Goal: Task Accomplishment & Management: Use online tool/utility

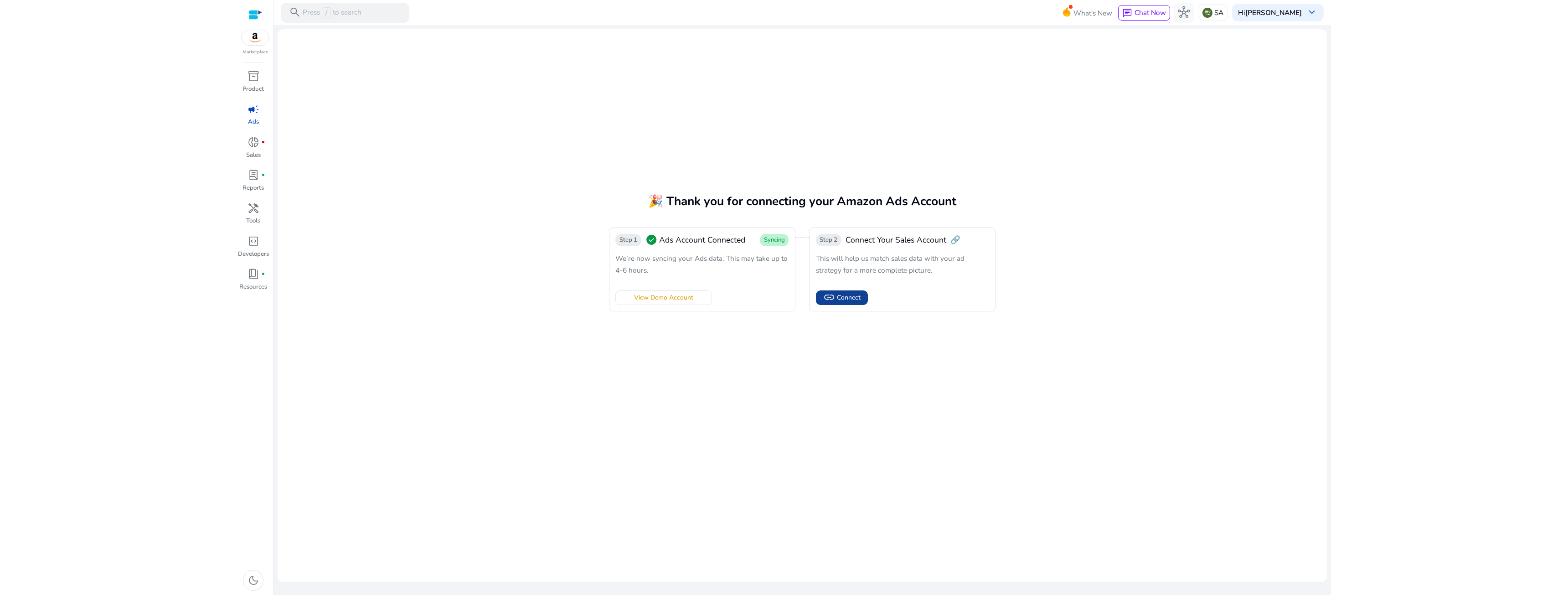
click at [847, 295] on span "Connect" at bounding box center [849, 298] width 24 height 10
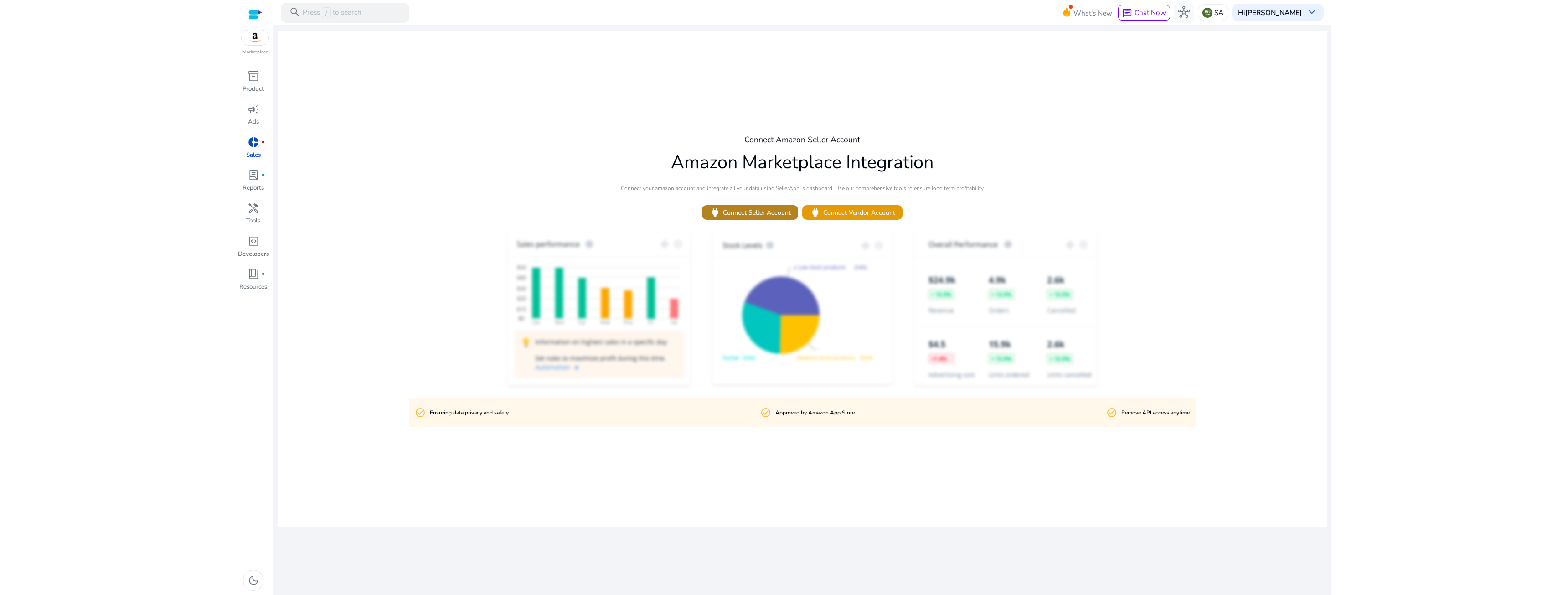
click at [780, 222] on span at bounding box center [750, 213] width 96 height 22
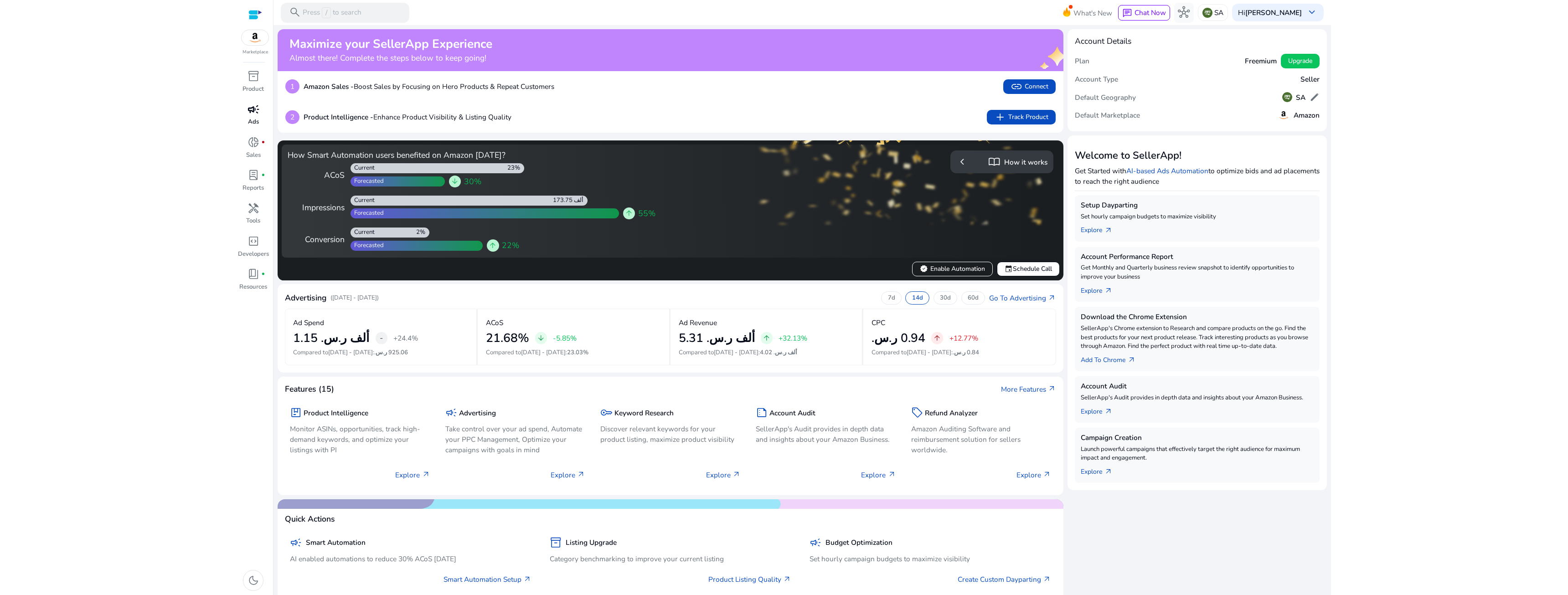
click at [260, 118] on link "campaign Ads" at bounding box center [253, 118] width 32 height 33
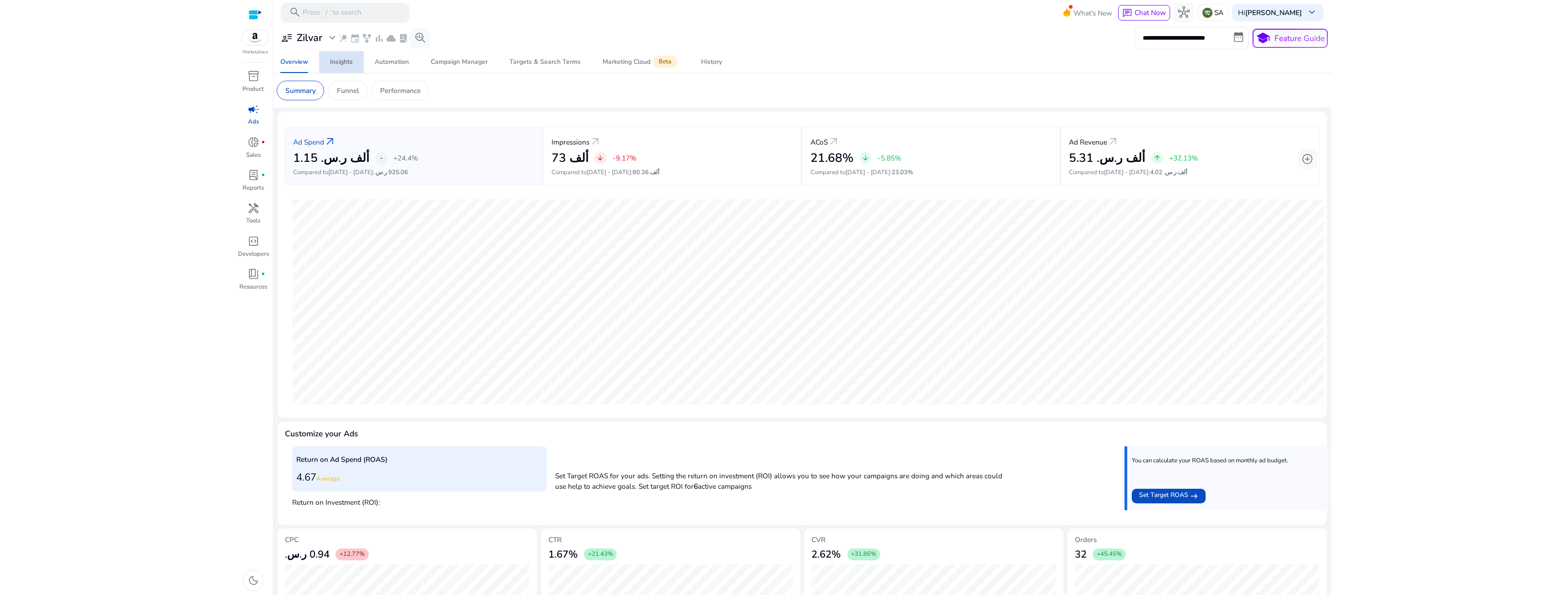
click at [338, 62] on div "Insights" at bounding box center [341, 62] width 23 height 6
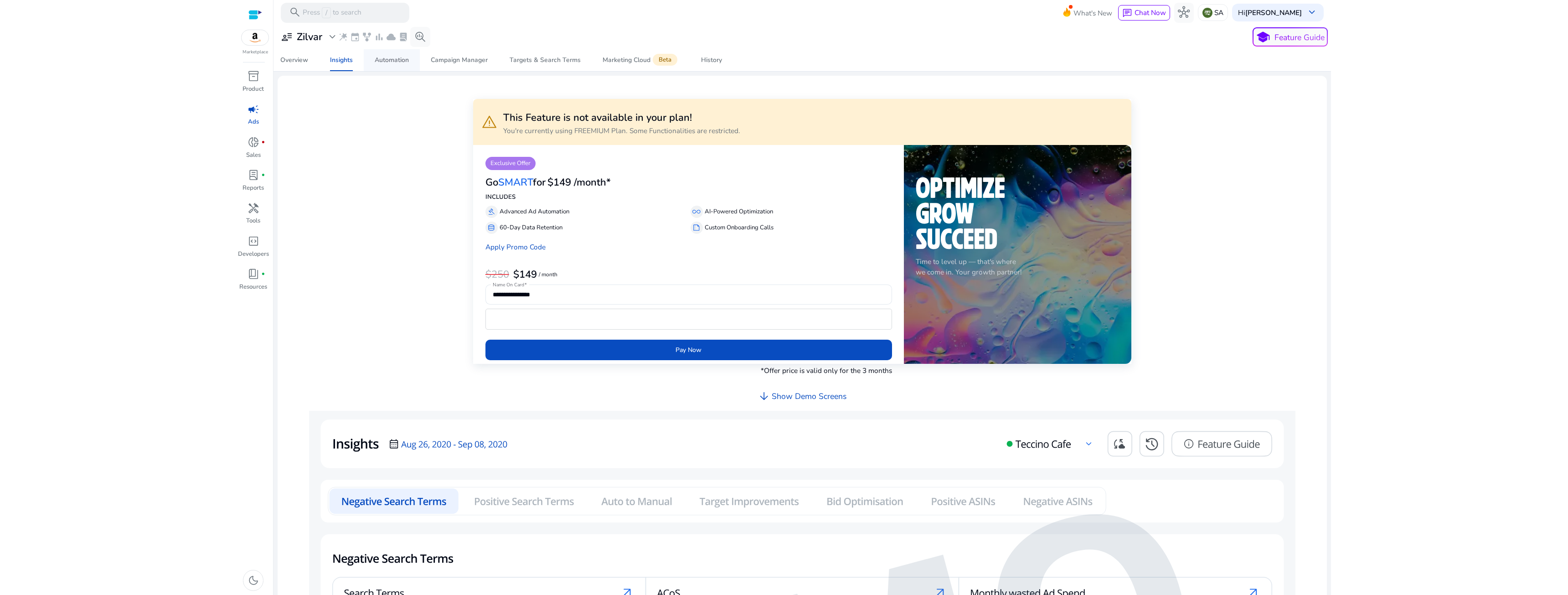
click at [390, 65] on span "Automation" at bounding box center [392, 60] width 34 height 22
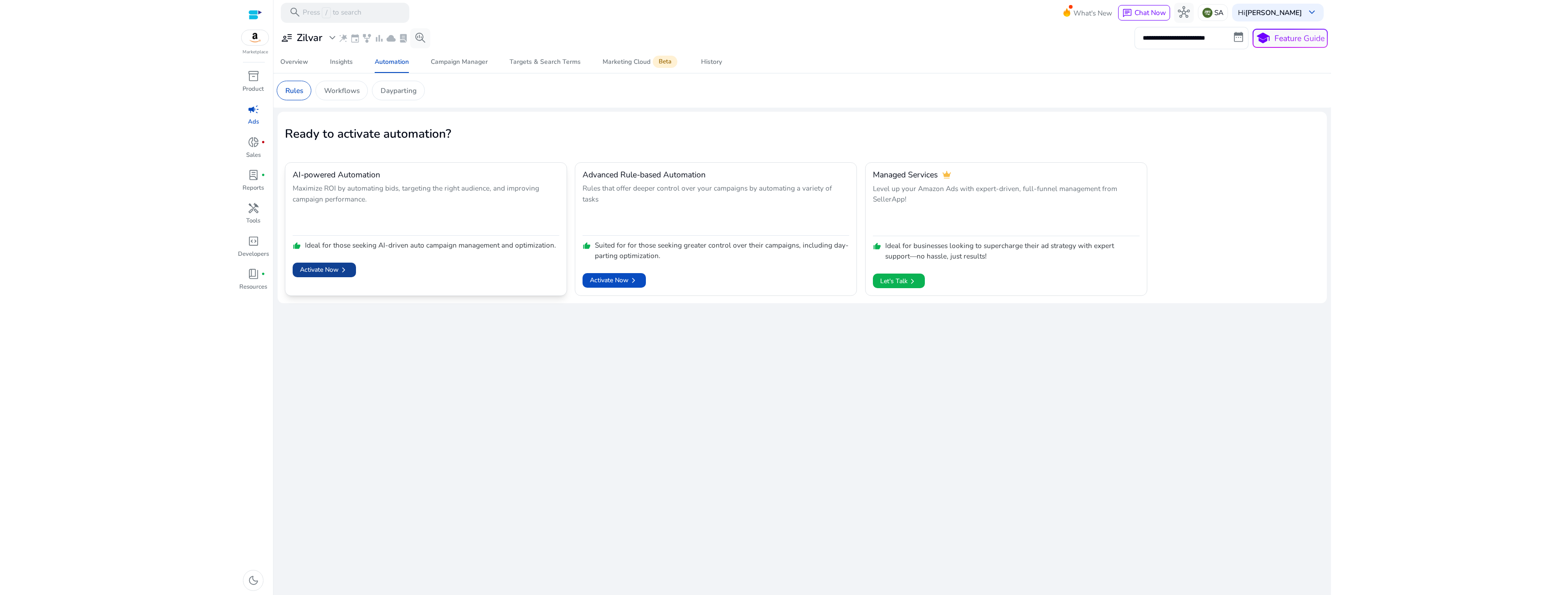
click at [332, 263] on span at bounding box center [324, 270] width 63 height 22
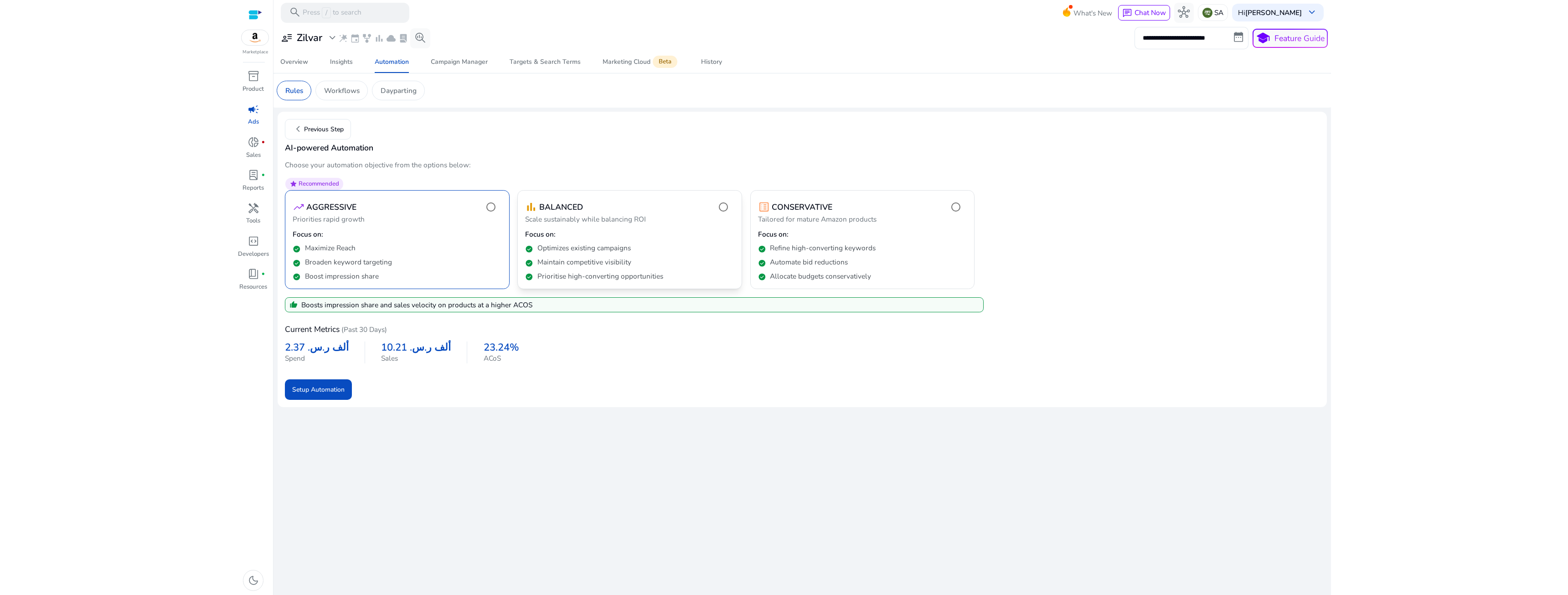
click at [575, 266] on p "Maintain competitive visibility" at bounding box center [584, 262] width 94 height 10
click at [789, 259] on p "Automate bid reductions" at bounding box center [809, 262] width 78 height 10
click at [465, 239] on p "Focus on:" at bounding box center [397, 234] width 209 height 10
click at [558, 239] on div "check_circle Optimizes existing campaigns" at bounding box center [630, 246] width 209 height 14
click at [457, 244] on div "check_circle Maximize Reach" at bounding box center [397, 246] width 209 height 14
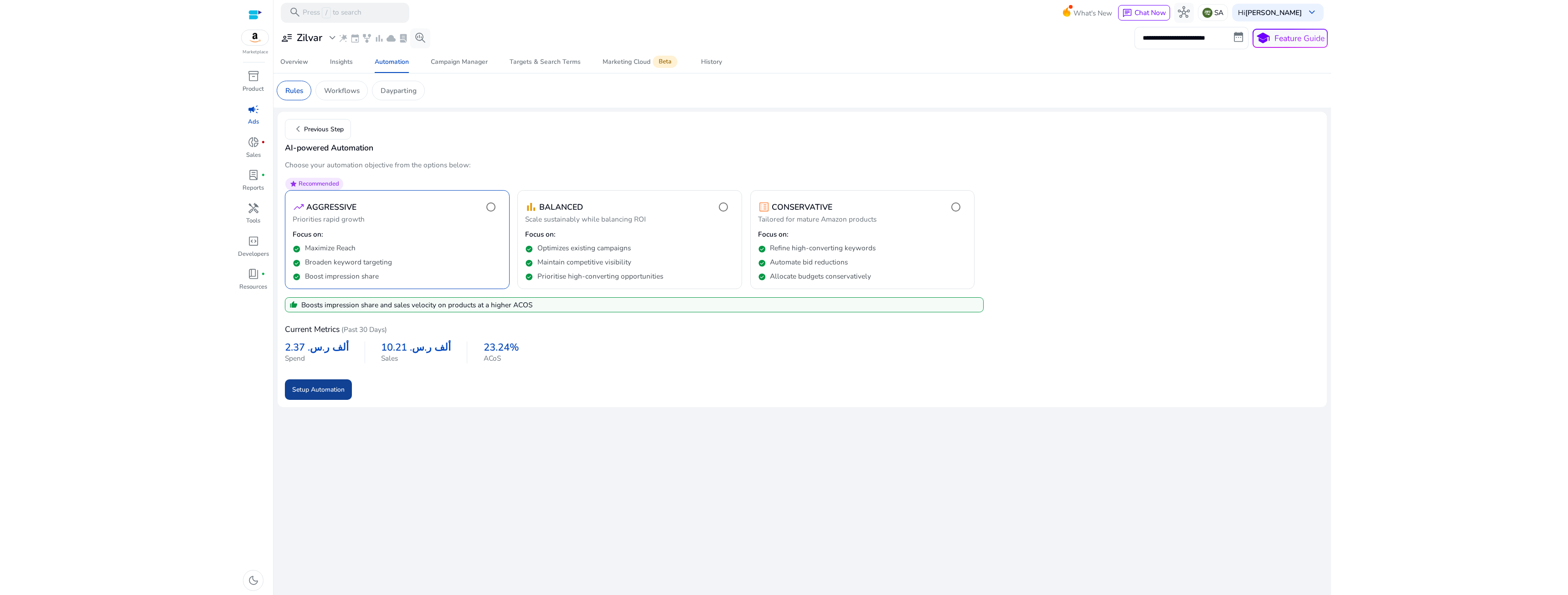
click at [338, 386] on span "Setup Automation" at bounding box center [318, 390] width 52 height 10
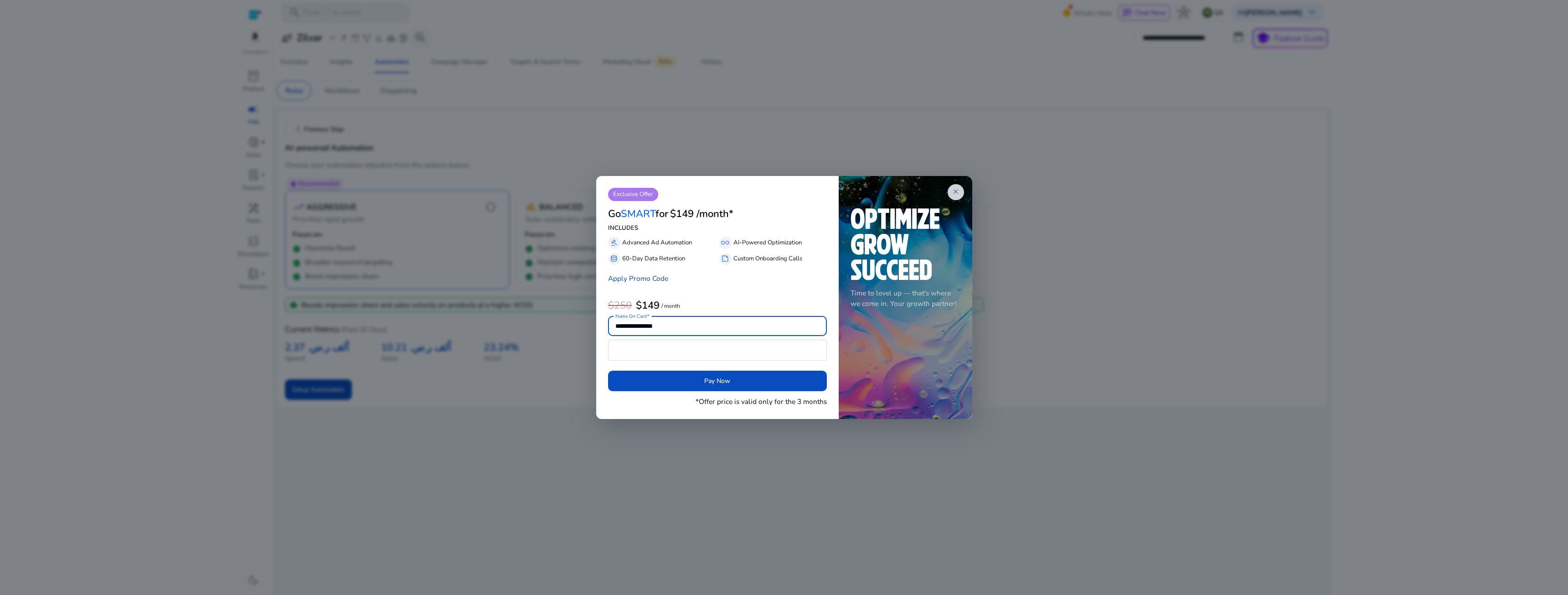
click at [965, 192] on div "close Time to level up — that's where we come in. Your growth partner!" at bounding box center [905, 297] width 133 height 243
click at [956, 189] on span "close" at bounding box center [956, 192] width 8 height 8
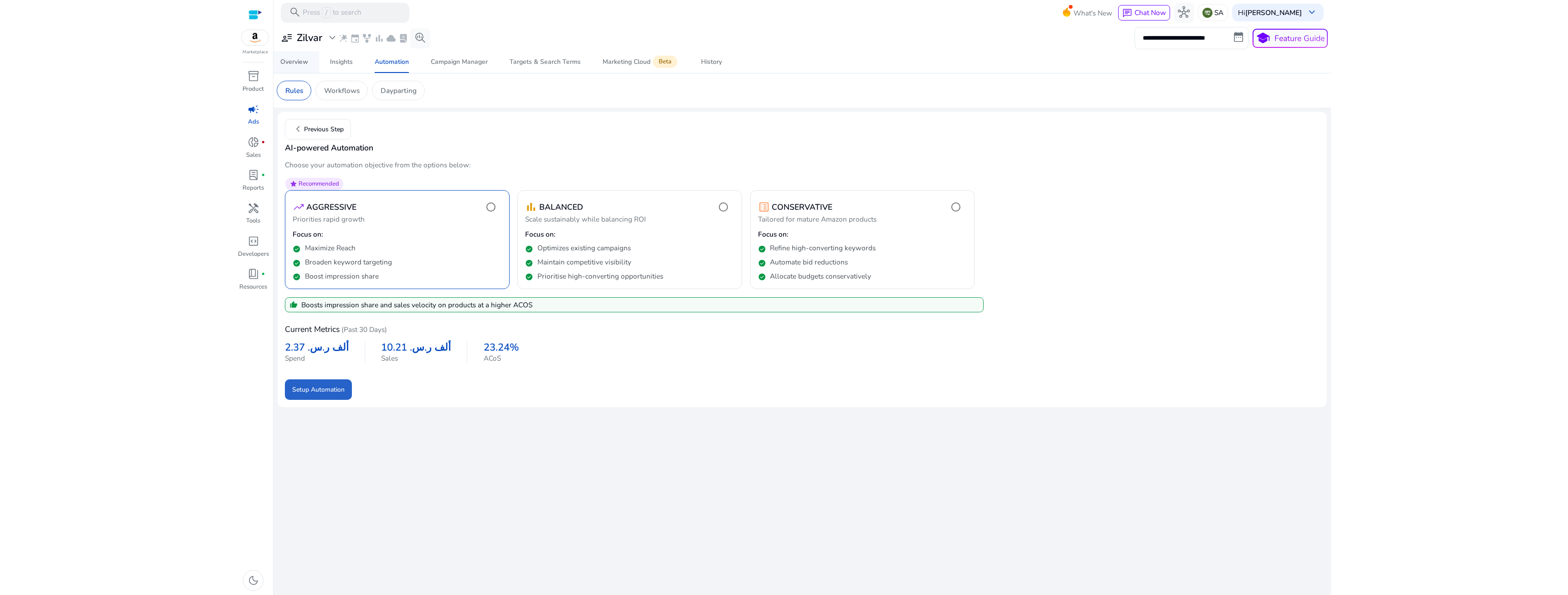
click at [313, 62] on link "Overview" at bounding box center [295, 62] width 50 height 22
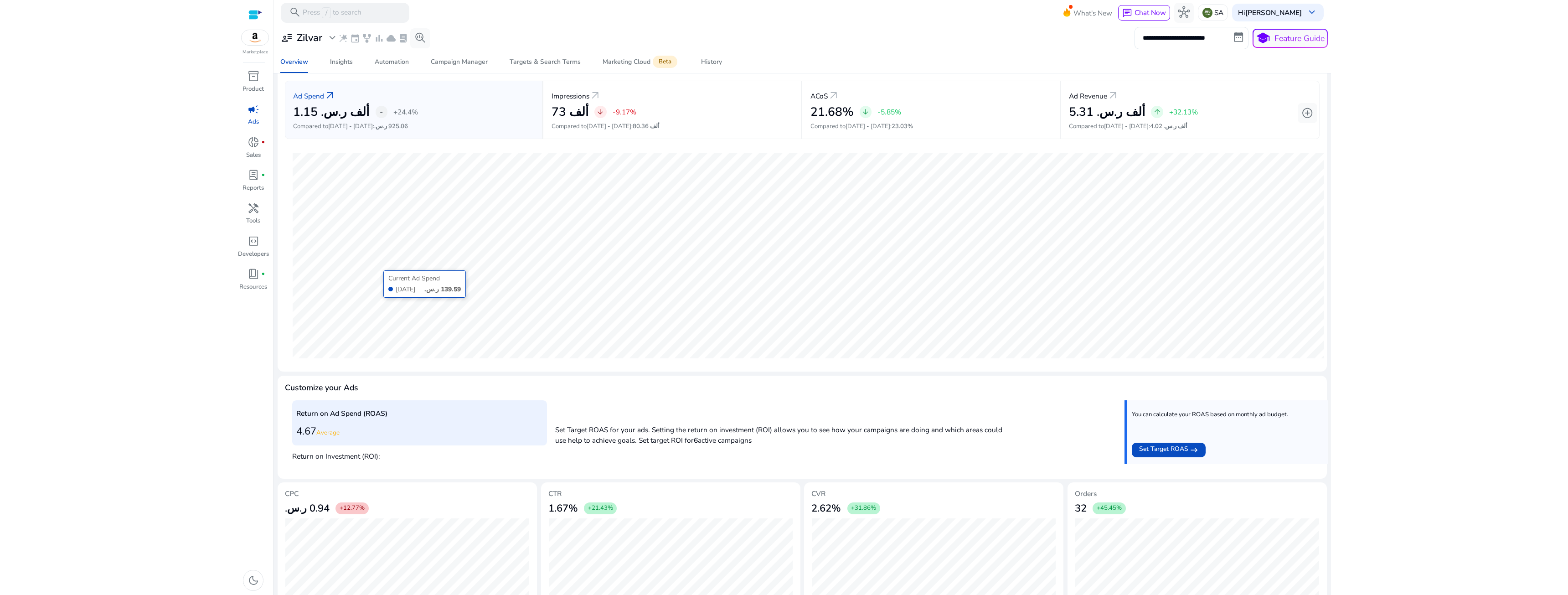
scroll to position [61, 0]
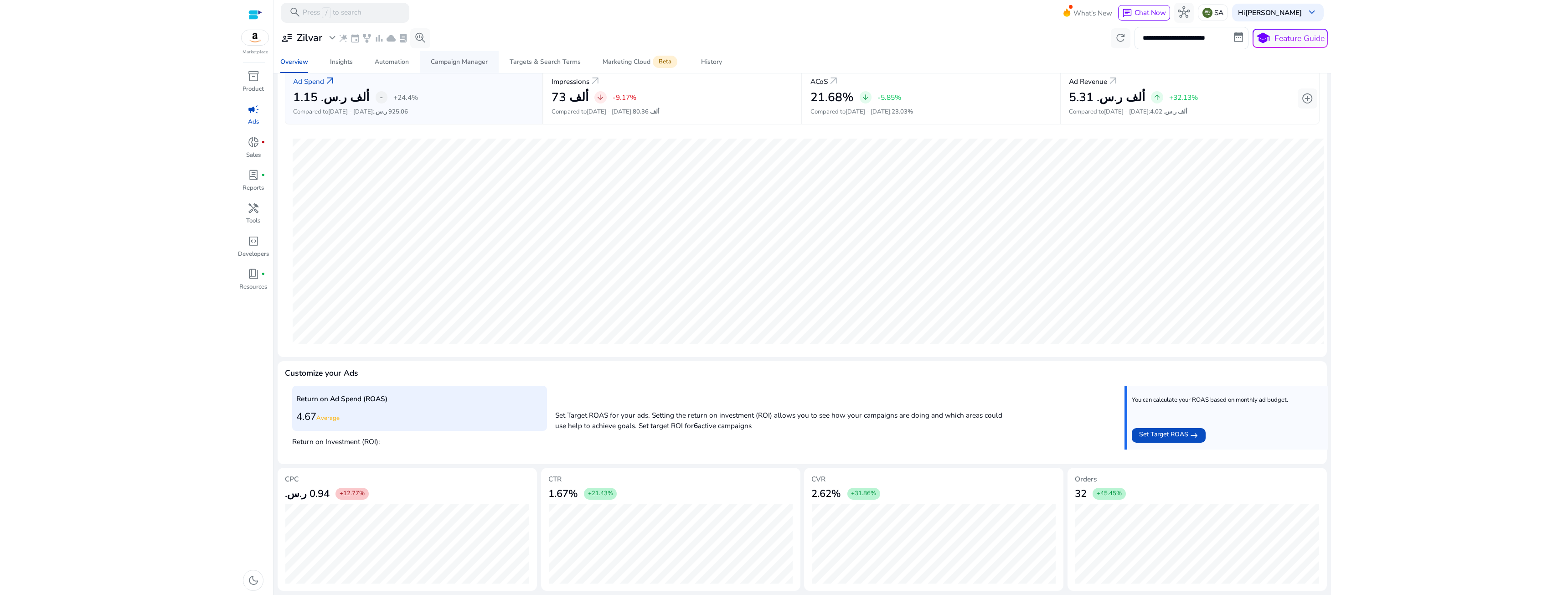
click at [483, 63] on div "Campaign Manager" at bounding box center [460, 62] width 57 height 6
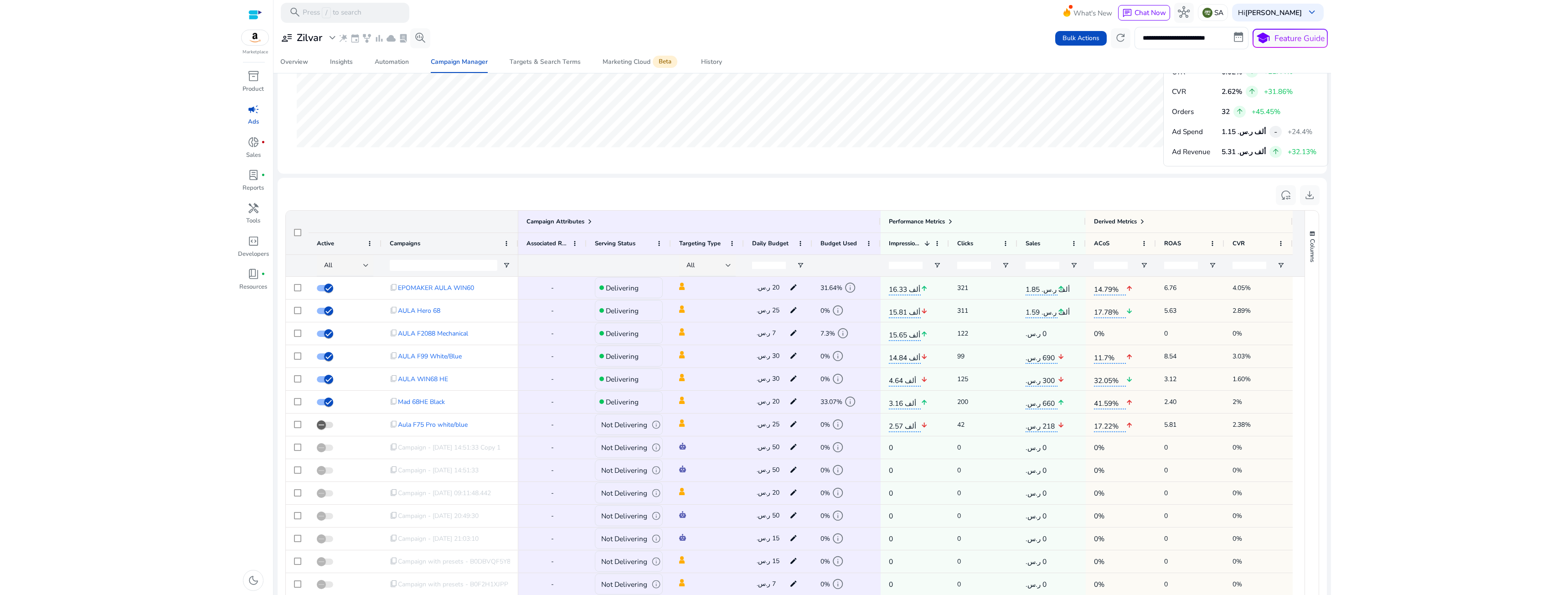
scroll to position [547, 0]
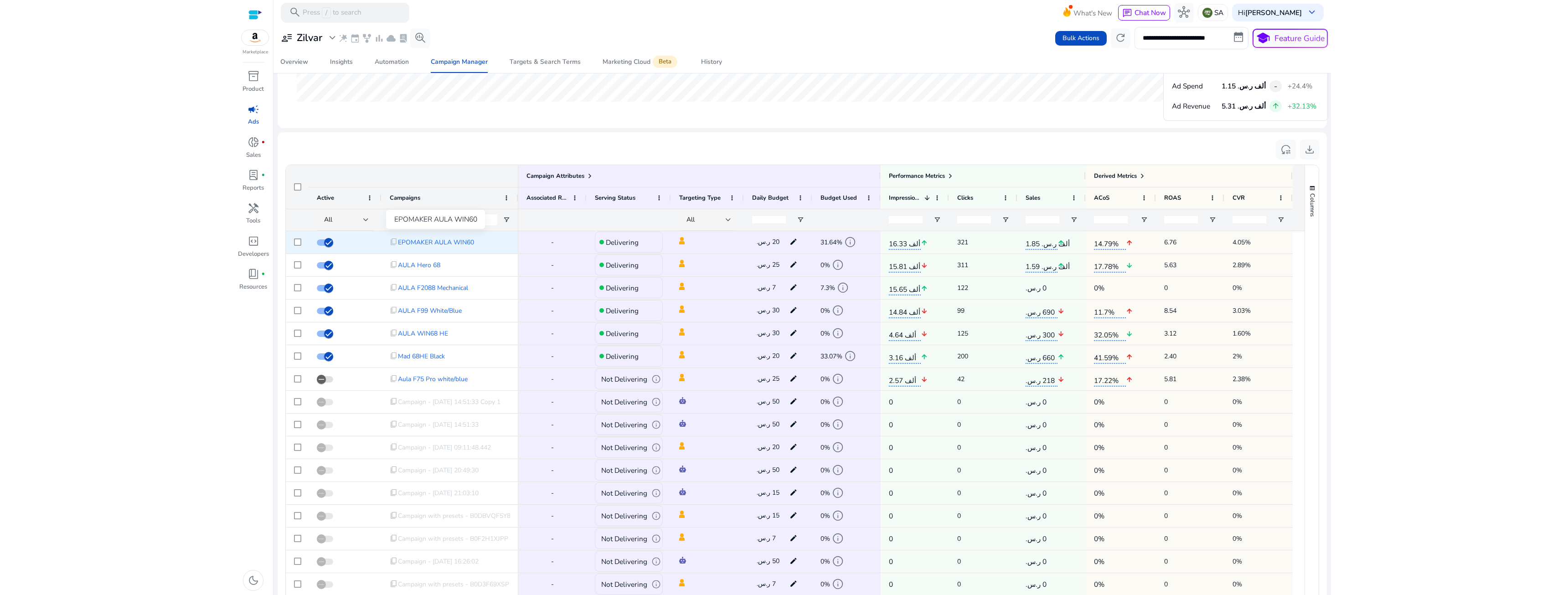
click at [460, 247] on span "EPOMAKER AULA WIN60" at bounding box center [436, 242] width 76 height 19
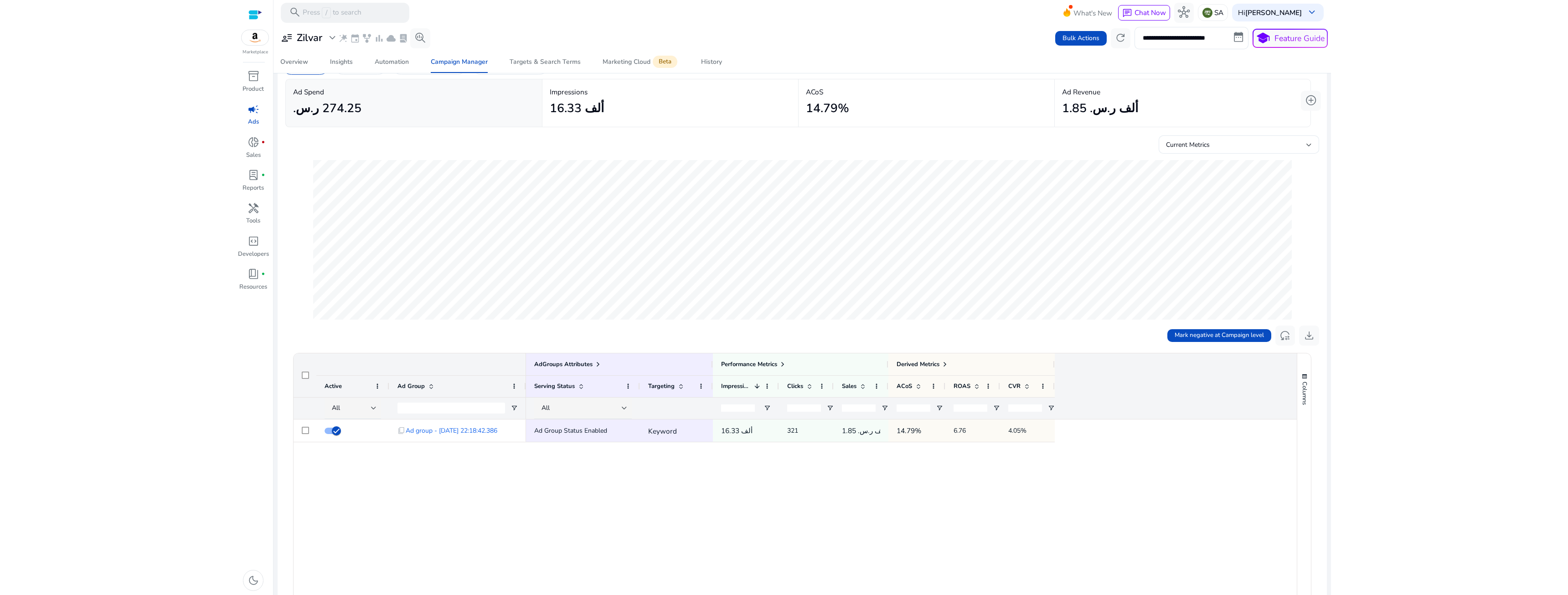
scroll to position [46, 0]
click at [460, 426] on span "Ad group - 28/05/2025 22:18:42.386" at bounding box center [451, 429] width 92 height 19
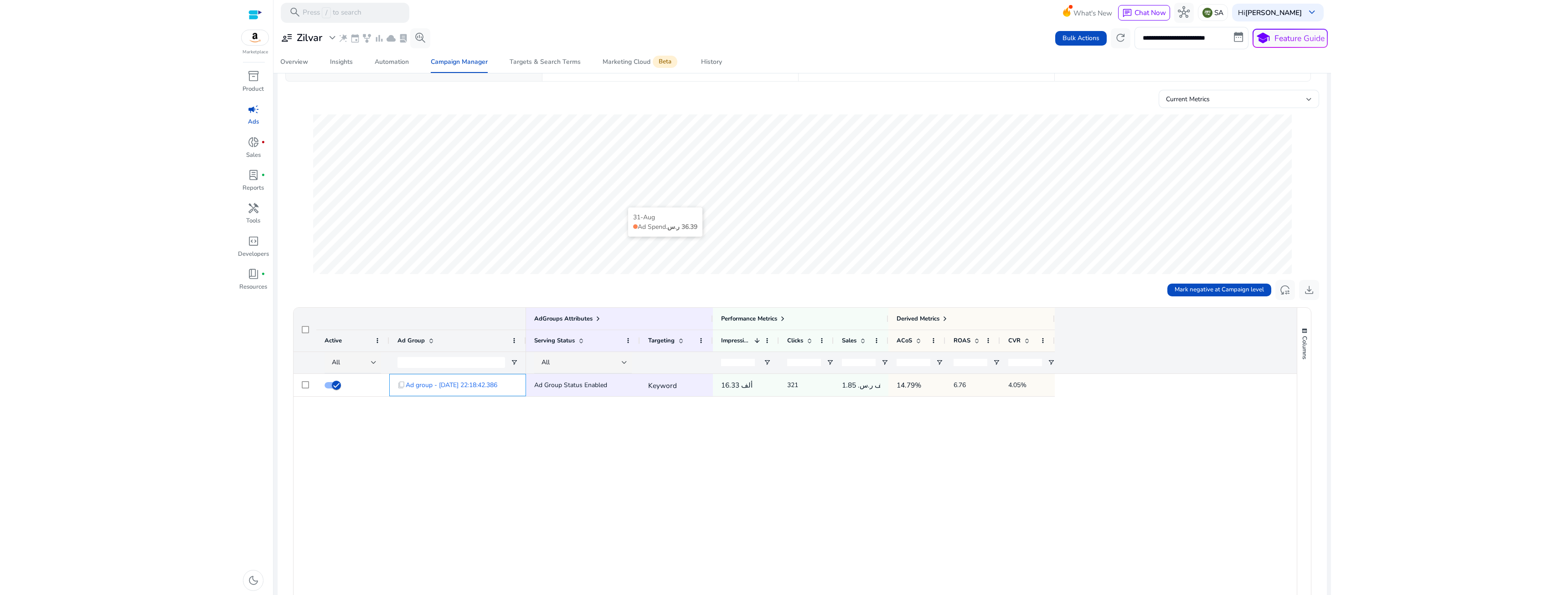
scroll to position [91, 0]
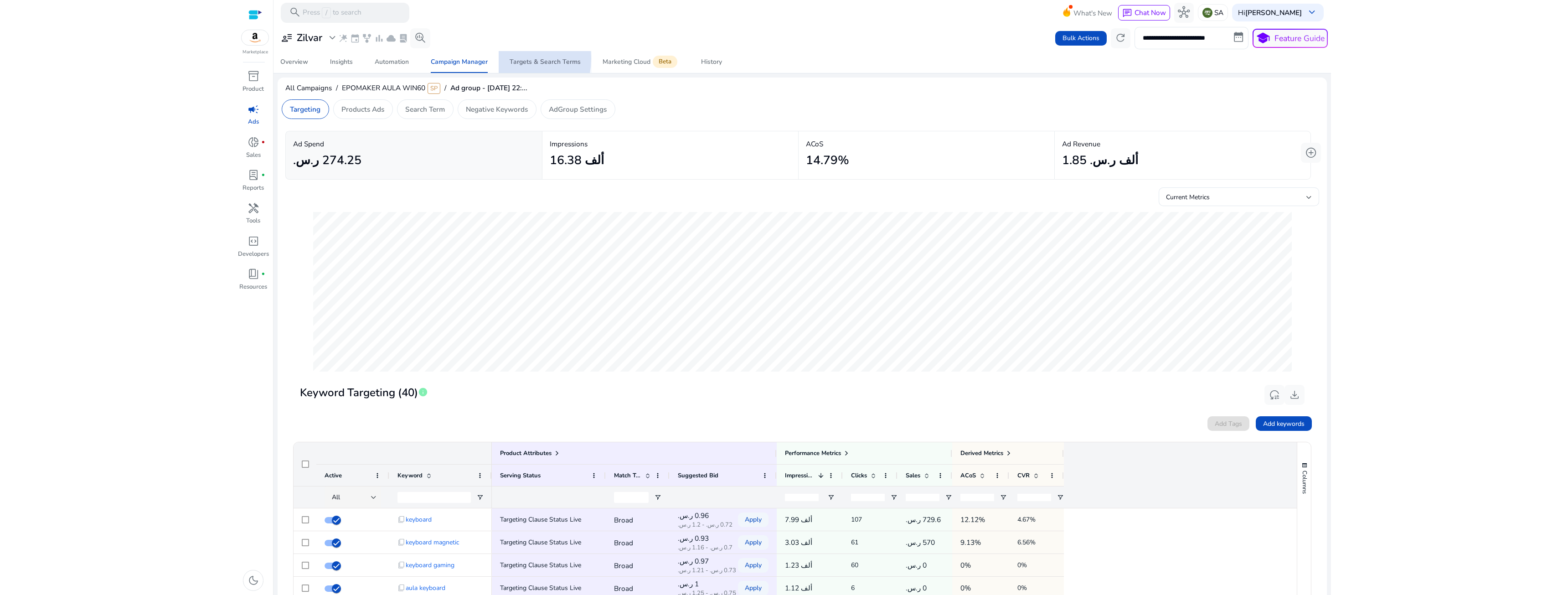
click at [510, 59] on div "Targets & Search Terms" at bounding box center [545, 62] width 71 height 6
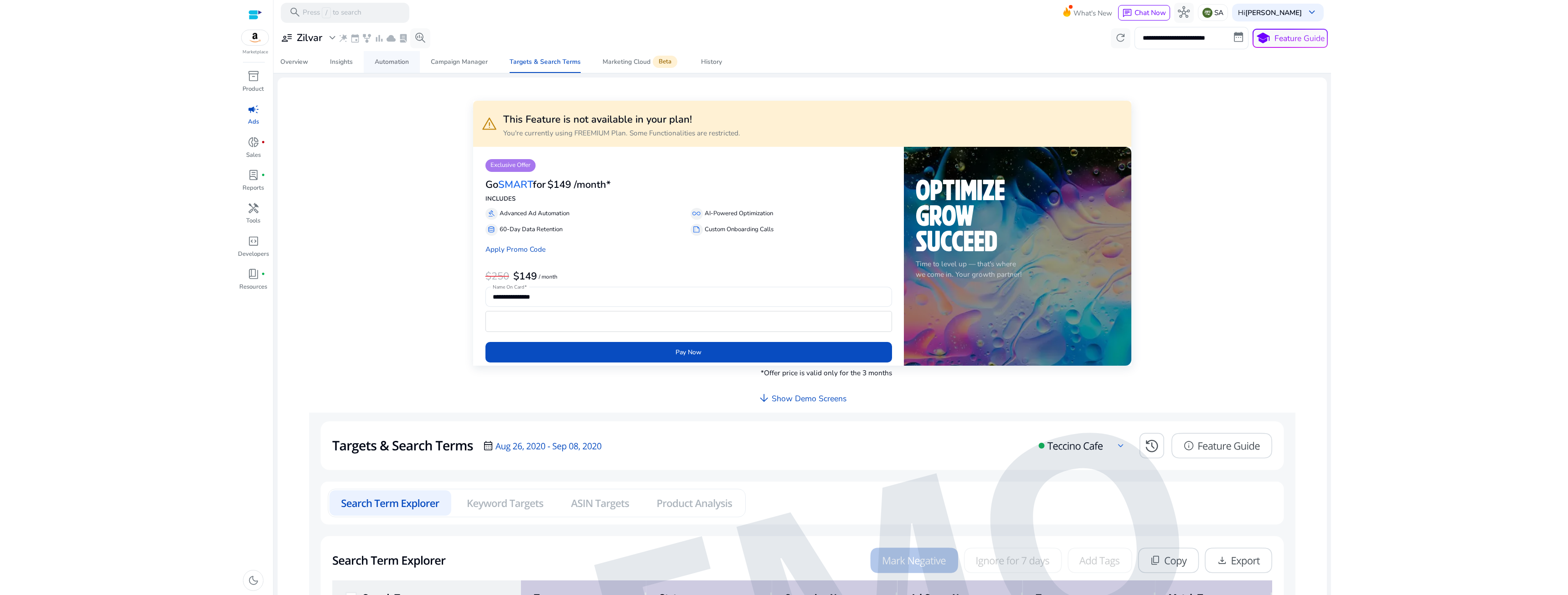
click at [415, 62] on link "Automation" at bounding box center [392, 62] width 56 height 22
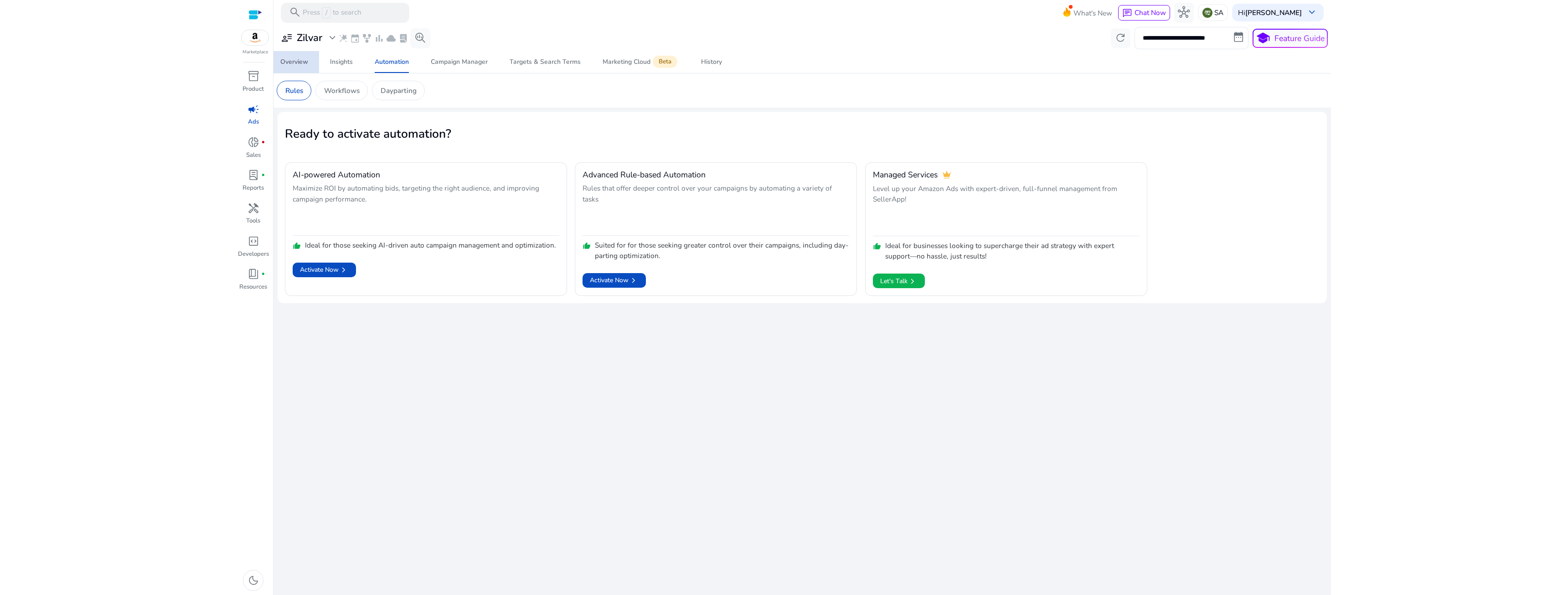
click at [297, 62] on div "Overview" at bounding box center [295, 62] width 28 height 6
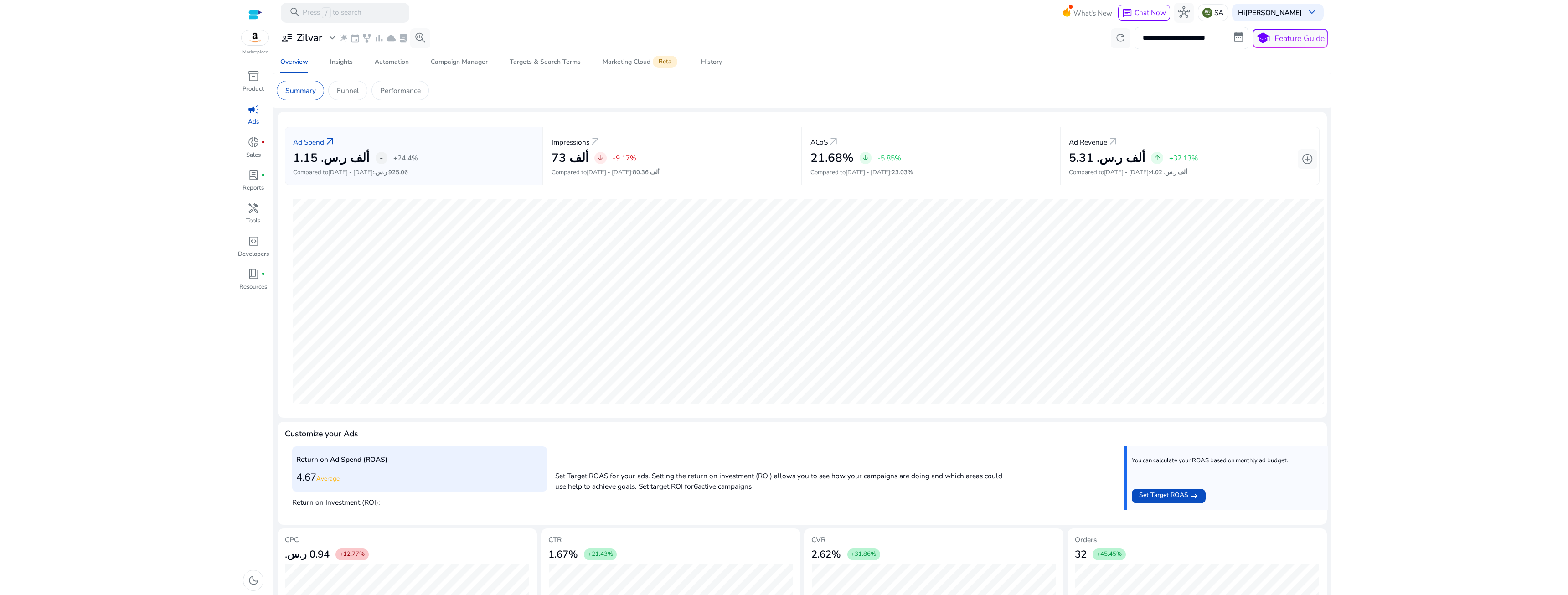
click at [208, 374] on html "**********" at bounding box center [784, 297] width 1568 height 595
click at [125, 352] on html "**********" at bounding box center [784, 297] width 1568 height 595
